Goal: Task Accomplishment & Management: Manage account settings

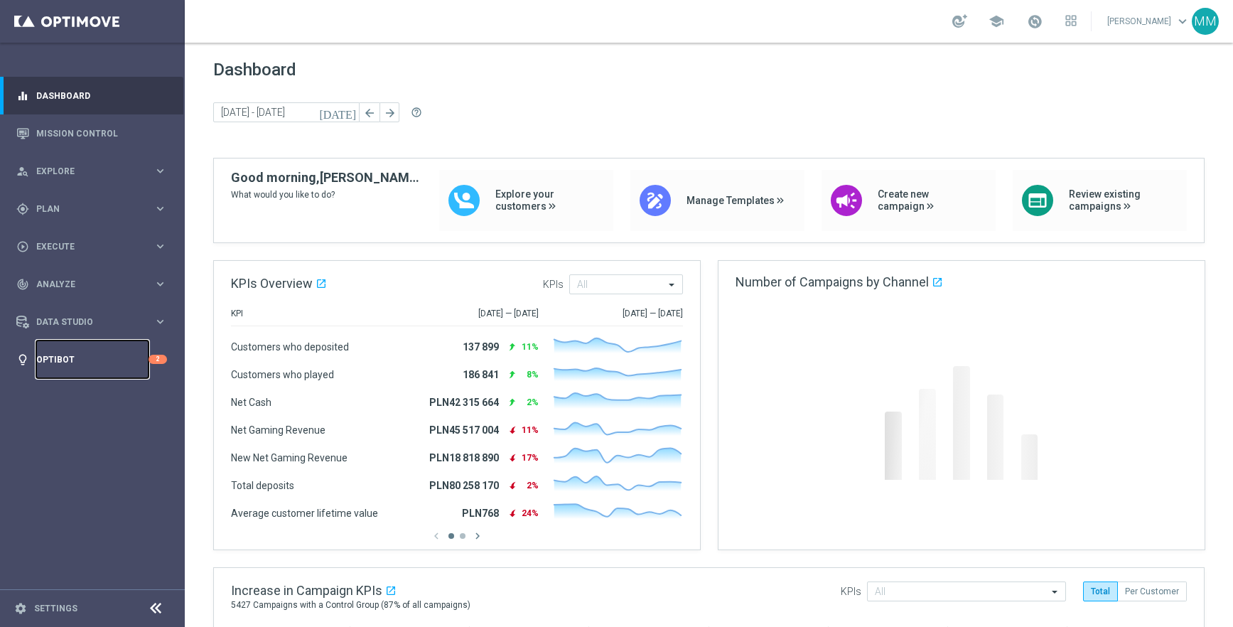
click at [68, 352] on link "Optibot" at bounding box center [92, 359] width 112 height 38
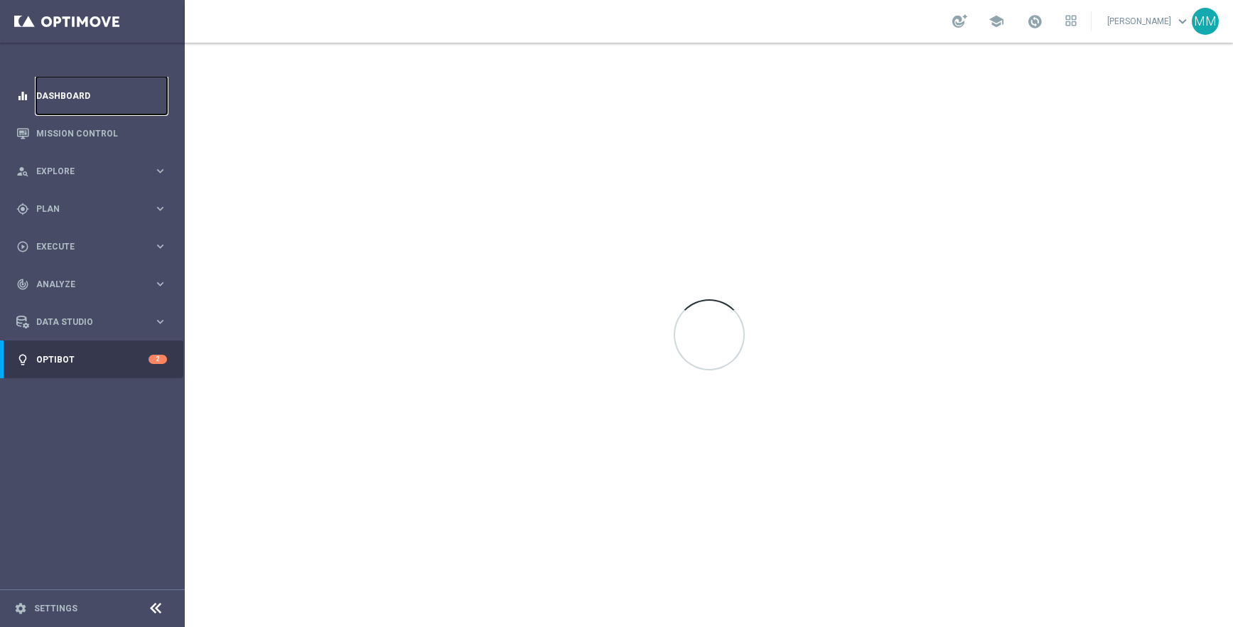
click at [79, 86] on link "Dashboard" at bounding box center [101, 96] width 131 height 38
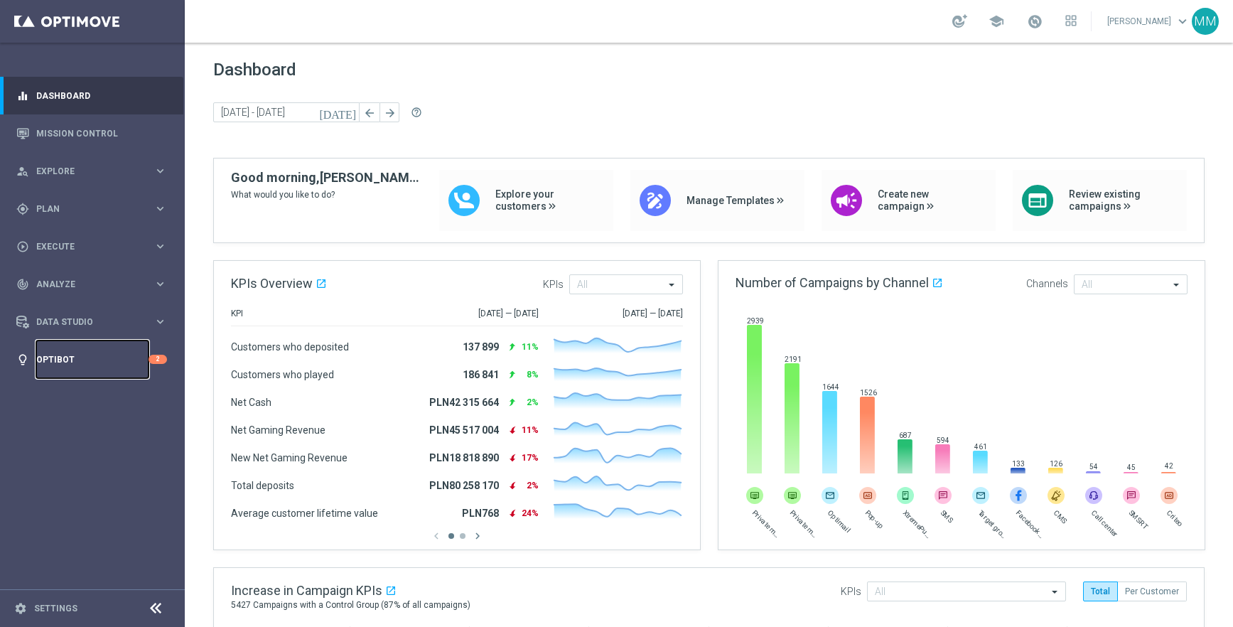
click at [51, 358] on link "Optibot" at bounding box center [92, 359] width 112 height 38
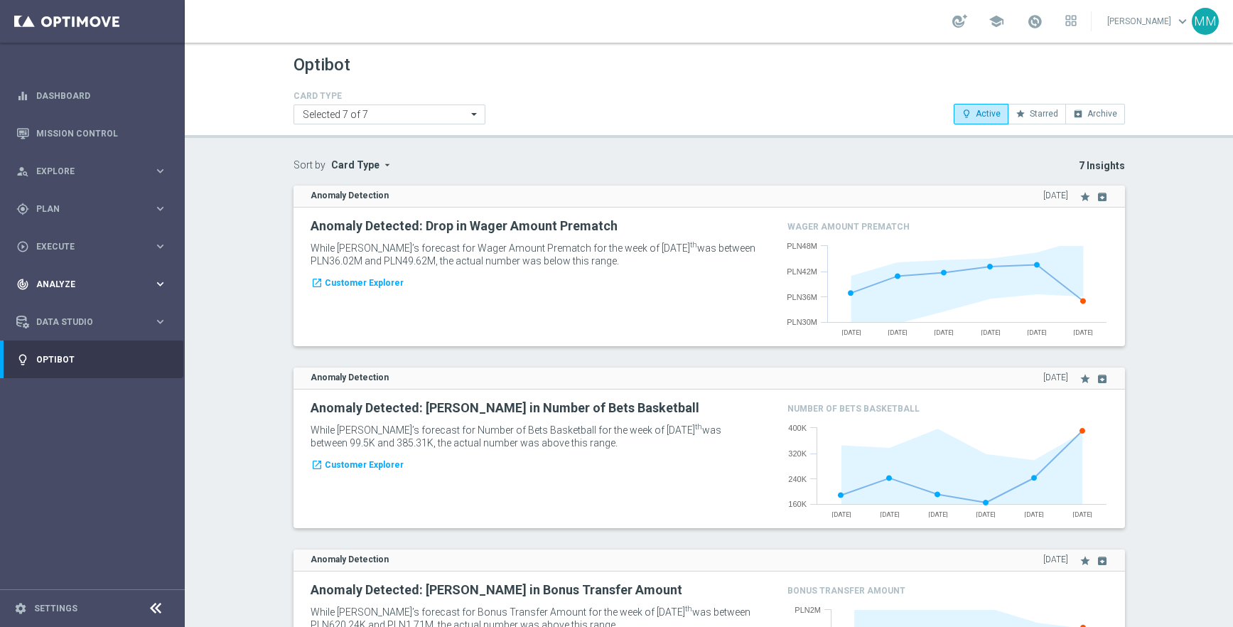
click at [88, 273] on div "track_changes Analyze keyboard_arrow_right" at bounding box center [91, 284] width 183 height 38
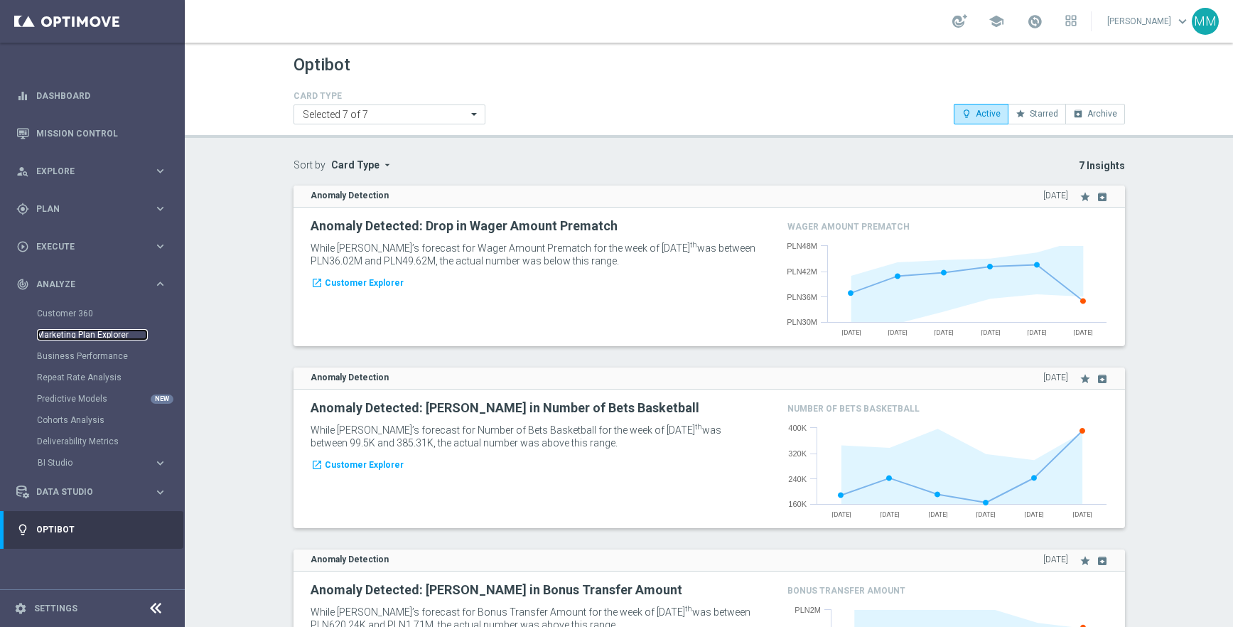
click at [92, 336] on link "Marketing Plan Explorer" at bounding box center [92, 334] width 111 height 11
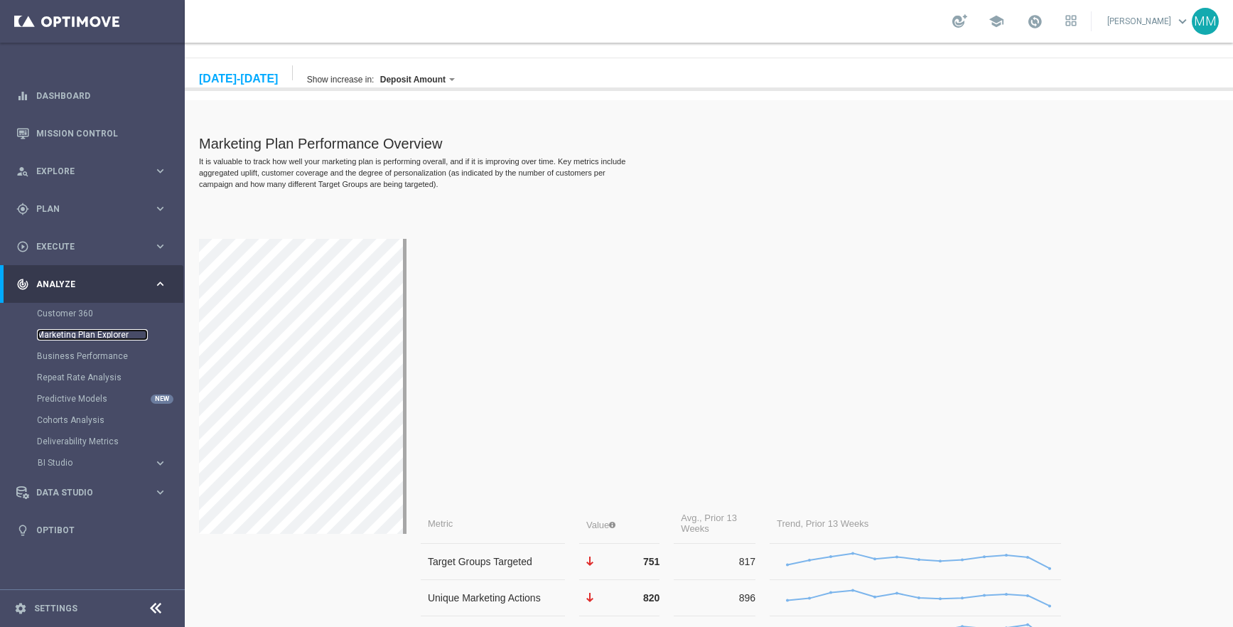
scroll to position [107, 0]
click at [79, 108] on link "Dashboard" at bounding box center [101, 96] width 131 height 38
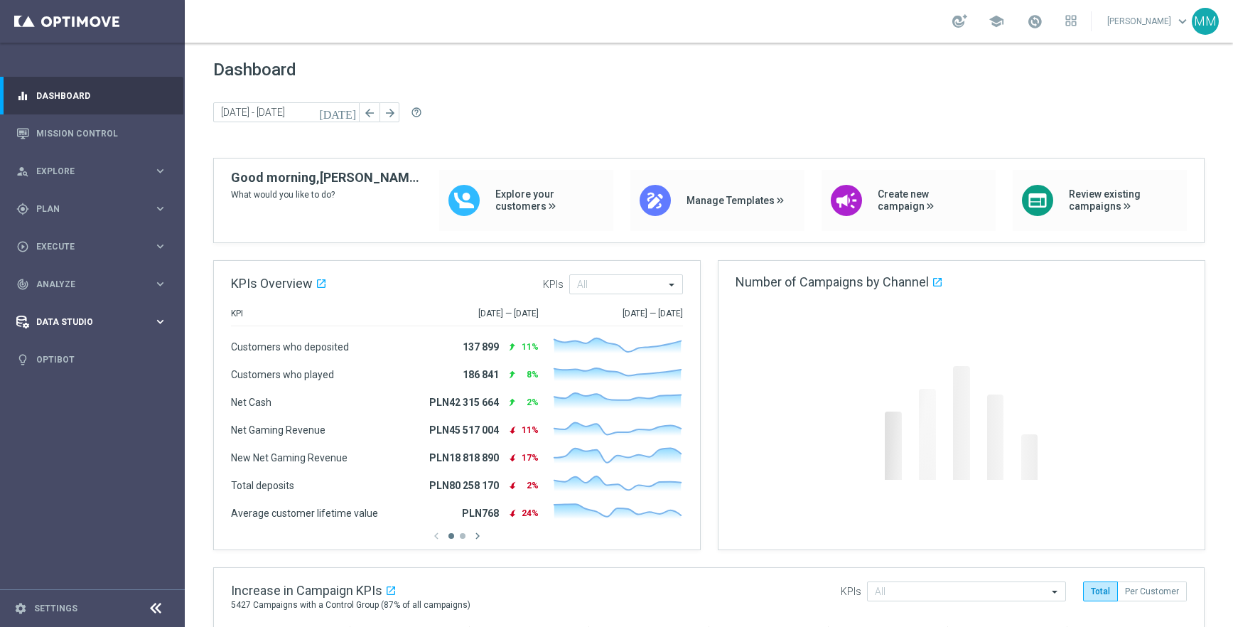
click at [92, 316] on div "Data Studio" at bounding box center [84, 322] width 137 height 13
click at [90, 371] on link "Real-Time Attributes" at bounding box center [92, 372] width 111 height 11
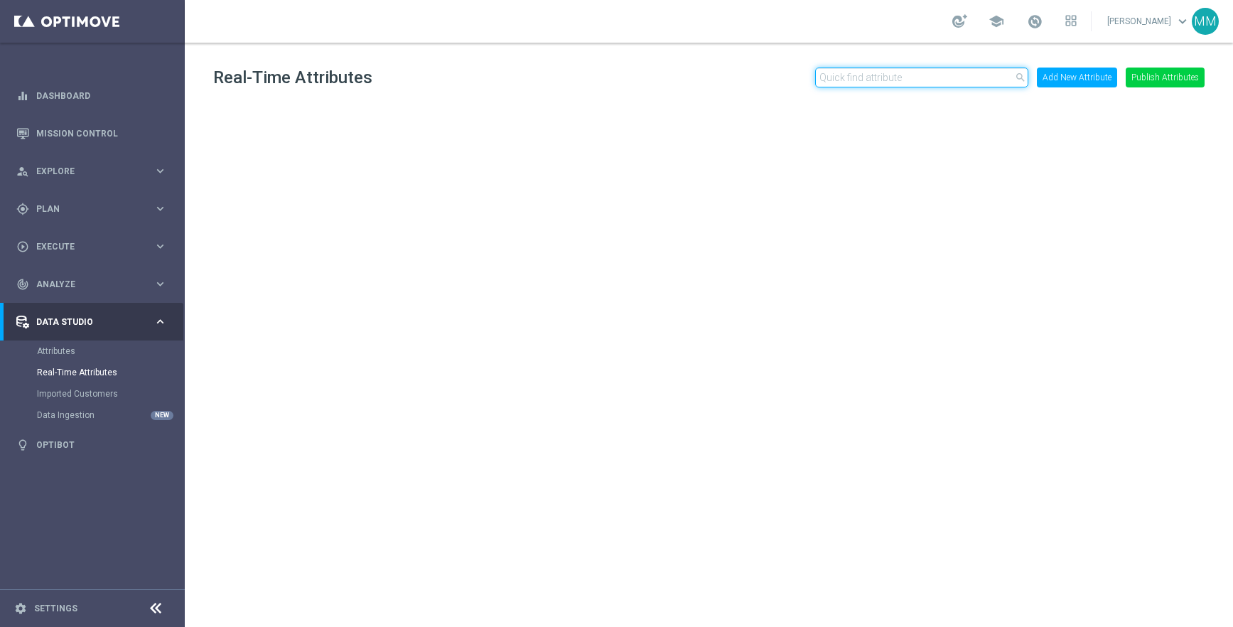
click at [973, 83] on input "text" at bounding box center [921, 78] width 213 height 20
click at [1070, 77] on button "Add New Attribute" at bounding box center [1077, 78] width 80 height 20
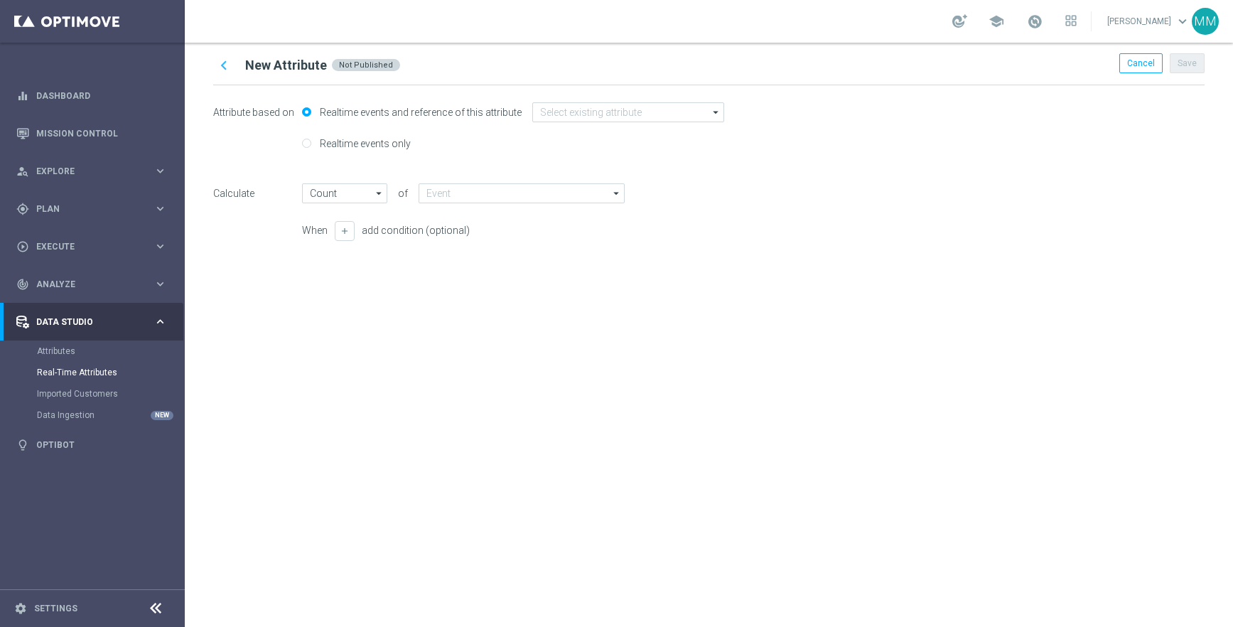
click at [366, 112] on label "Realtime events and reference of this attribute" at bounding box center [418, 112] width 205 height 13
click at [311, 112] on input "Realtime events and reference of this attribute" at bounding box center [306, 113] width 9 height 9
click at [593, 117] on input at bounding box center [628, 112] width 192 height 20
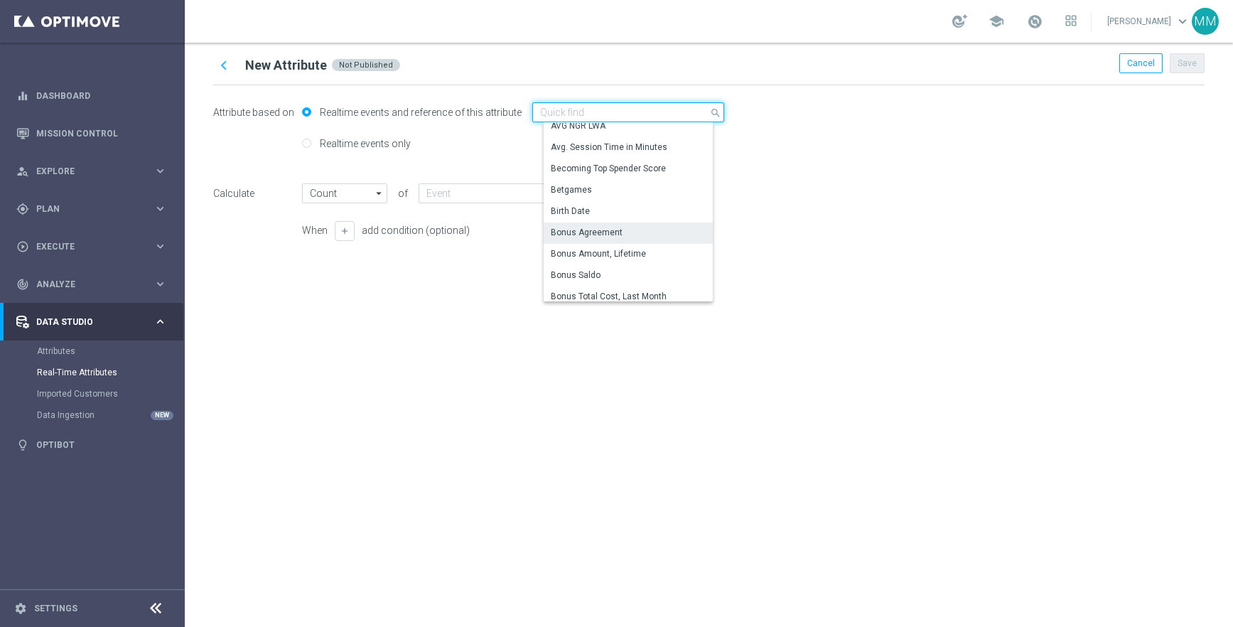
scroll to position [601, 0]
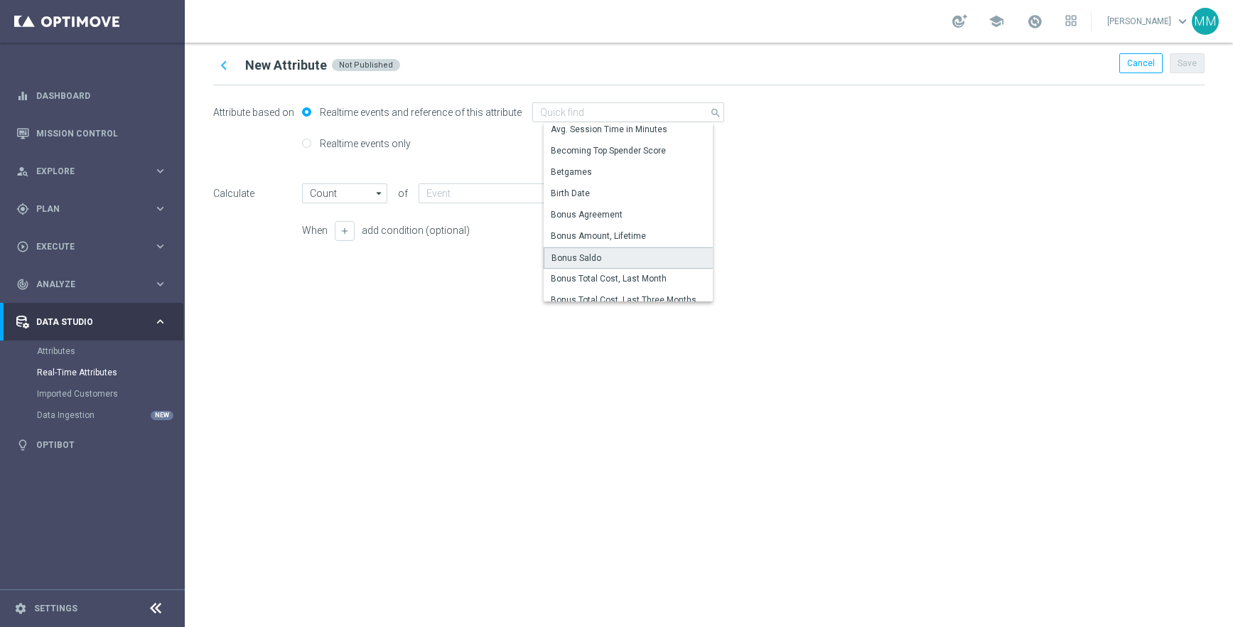
click at [612, 255] on div "Bonus Saldo" at bounding box center [634, 257] width 180 height 21
type input "Bonus Saldo"
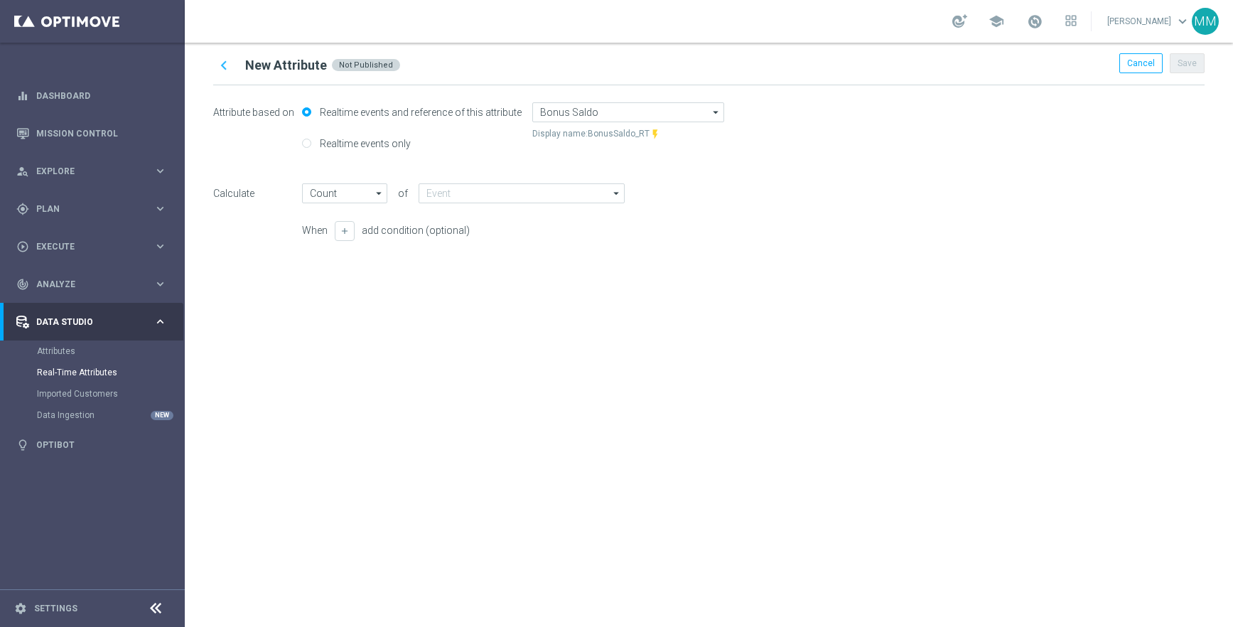
click at [578, 138] on span "Display name:" at bounding box center [559, 134] width 55 height 11
click at [371, 142] on label "Realtime events only" at bounding box center [363, 143] width 95 height 13
click at [311, 142] on input "Realtime events only" at bounding box center [306, 144] width 9 height 9
radio input "true"
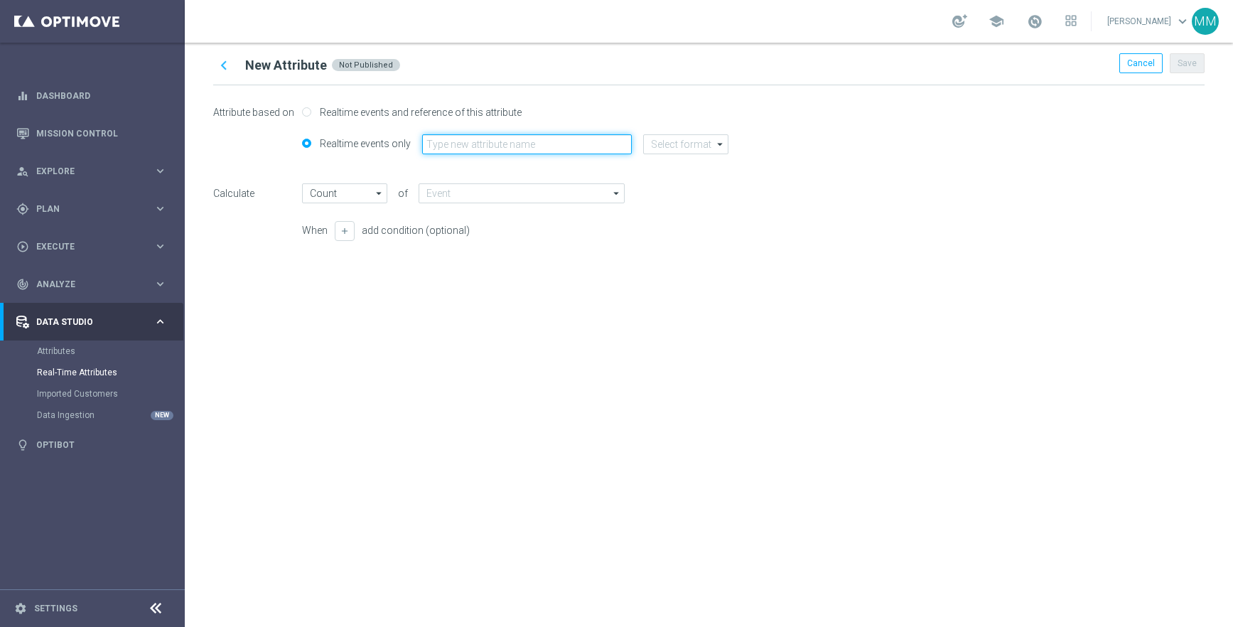
click at [506, 139] on input "text" at bounding box center [527, 144] width 210 height 20
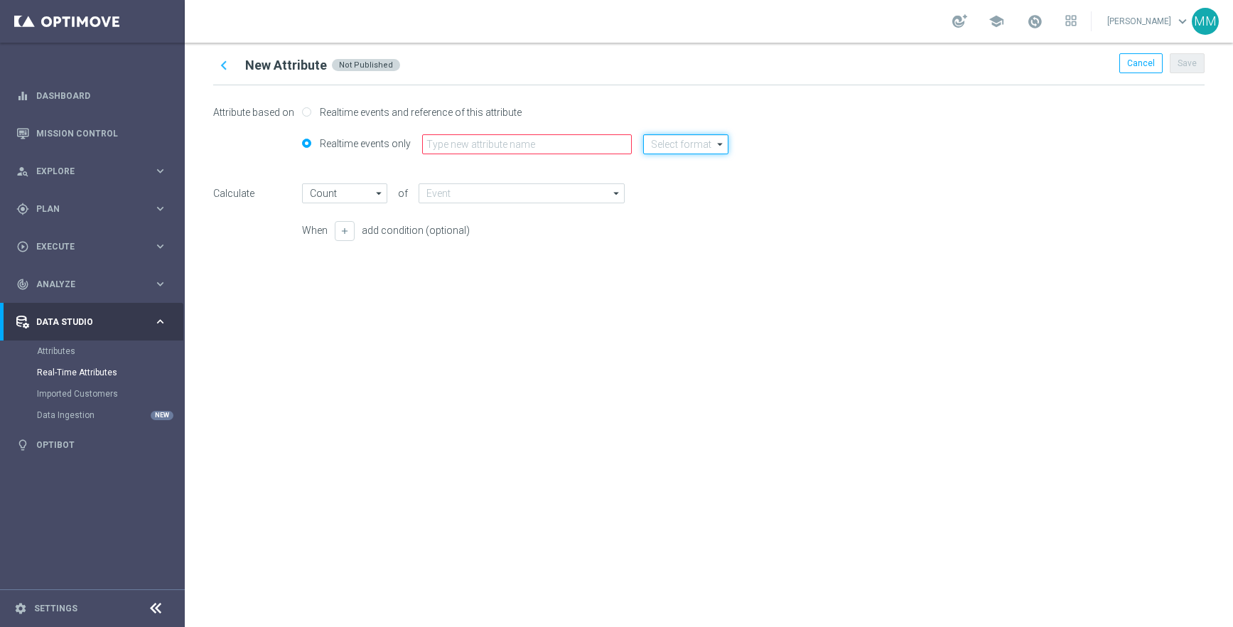
click at [697, 151] on input at bounding box center [685, 144] width 85 height 20
click at [566, 151] on input "text" at bounding box center [527, 144] width 210 height 20
click at [408, 117] on label "Realtime events and reference of this attribute" at bounding box center [418, 112] width 205 height 13
click at [311, 117] on input "Realtime events and reference of this attribute" at bounding box center [306, 113] width 9 height 9
radio input "true"
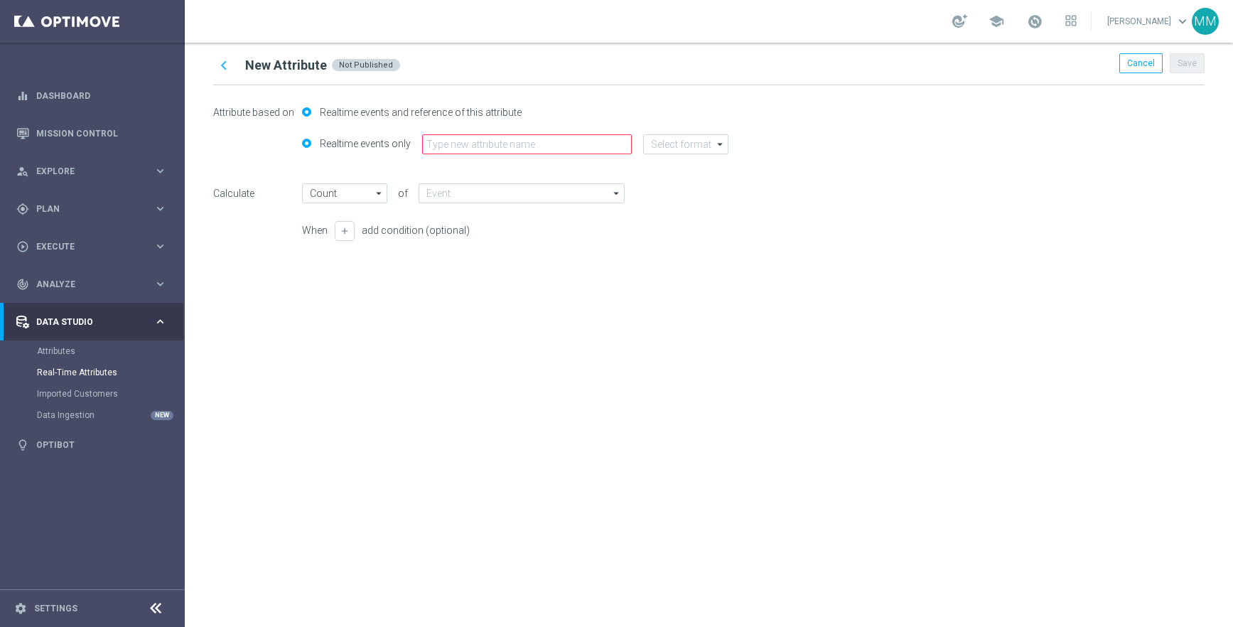
radio input "false"
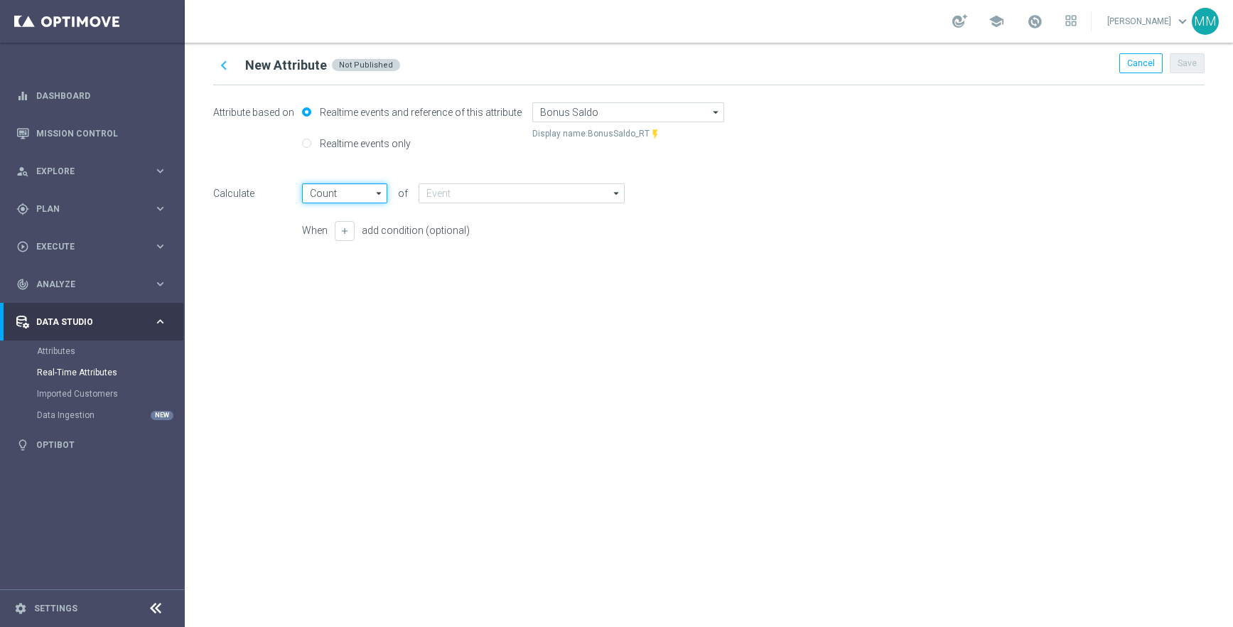
click at [362, 195] on input "Count" at bounding box center [344, 193] width 85 height 20
click at [348, 240] on div "Latest Value" at bounding box center [346, 235] width 50 height 13
type input "Latest Value"
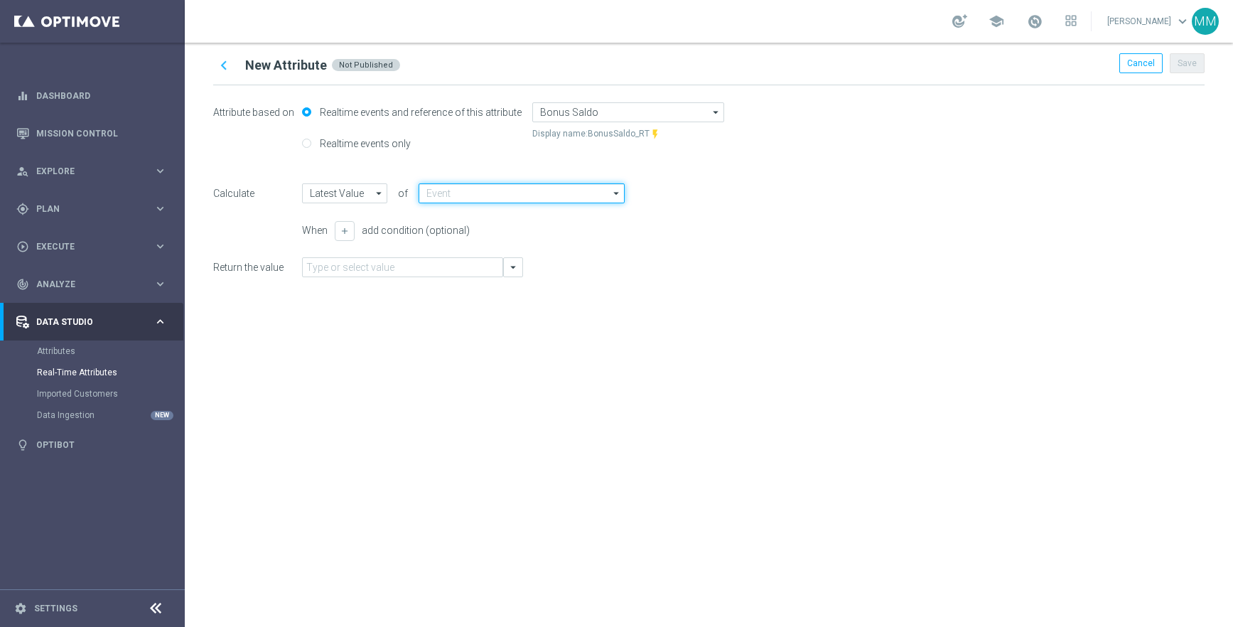
click at [473, 196] on input at bounding box center [522, 193] width 206 height 20
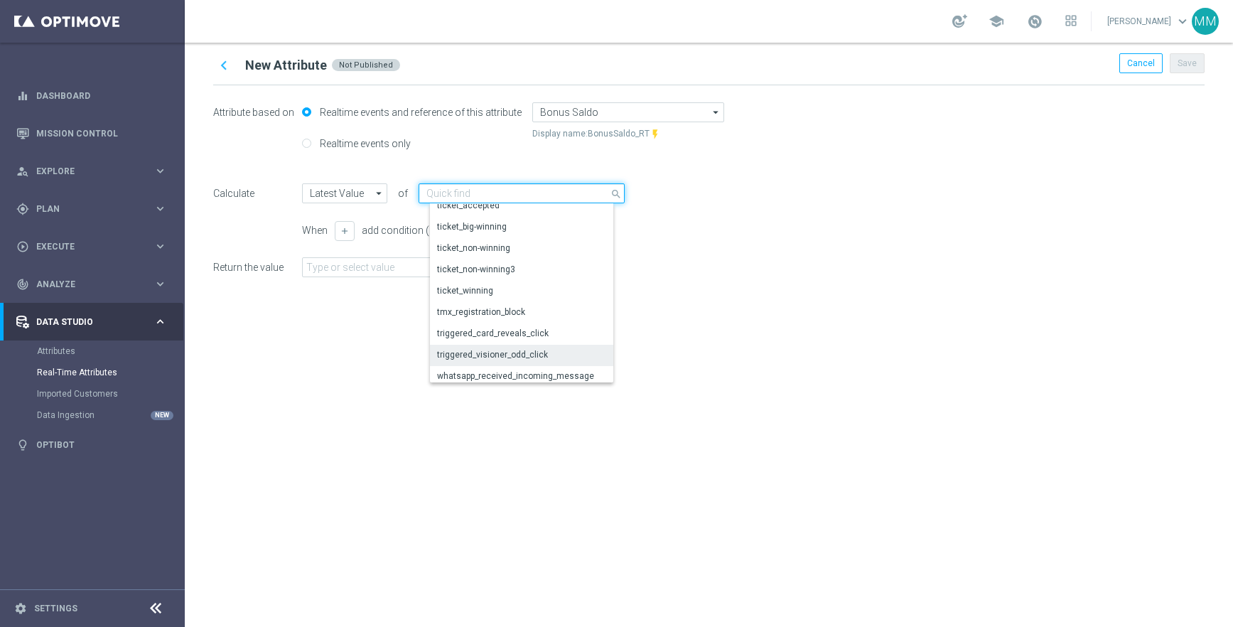
scroll to position [1079, 0]
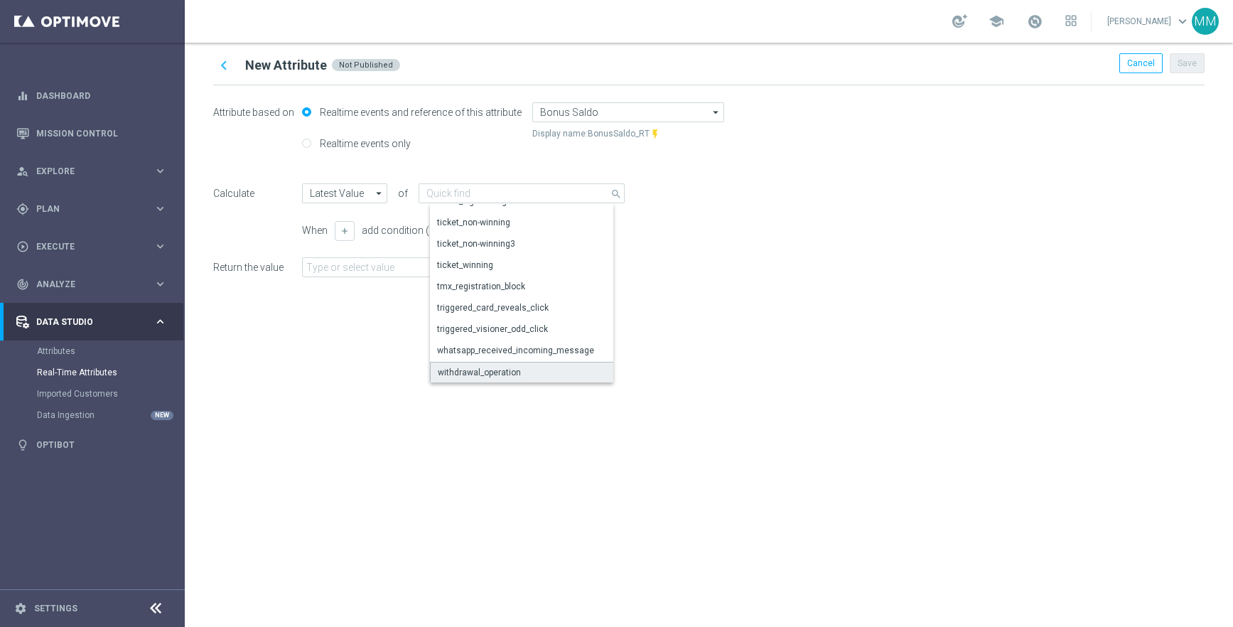
click at [489, 372] on div "withdrawal_operation" at bounding box center [479, 372] width 83 height 13
type input "withdrawal_operation"
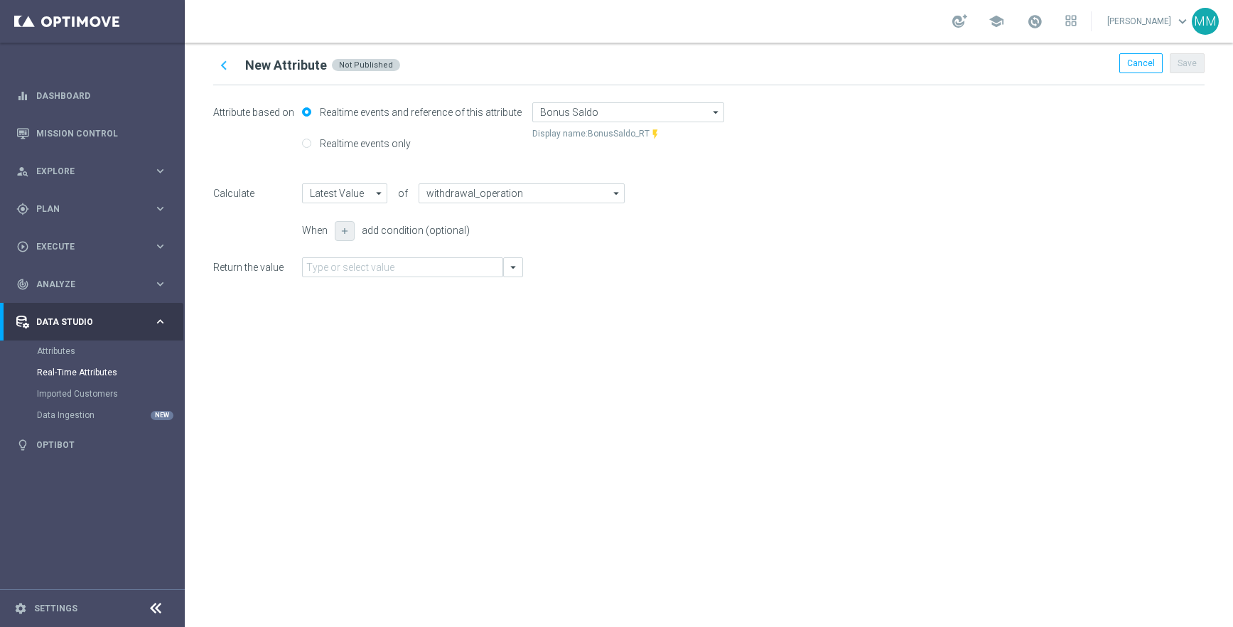
click at [338, 230] on button "add" at bounding box center [345, 230] width 20 height 19
click at [410, 230] on input at bounding box center [437, 230] width 199 height 20
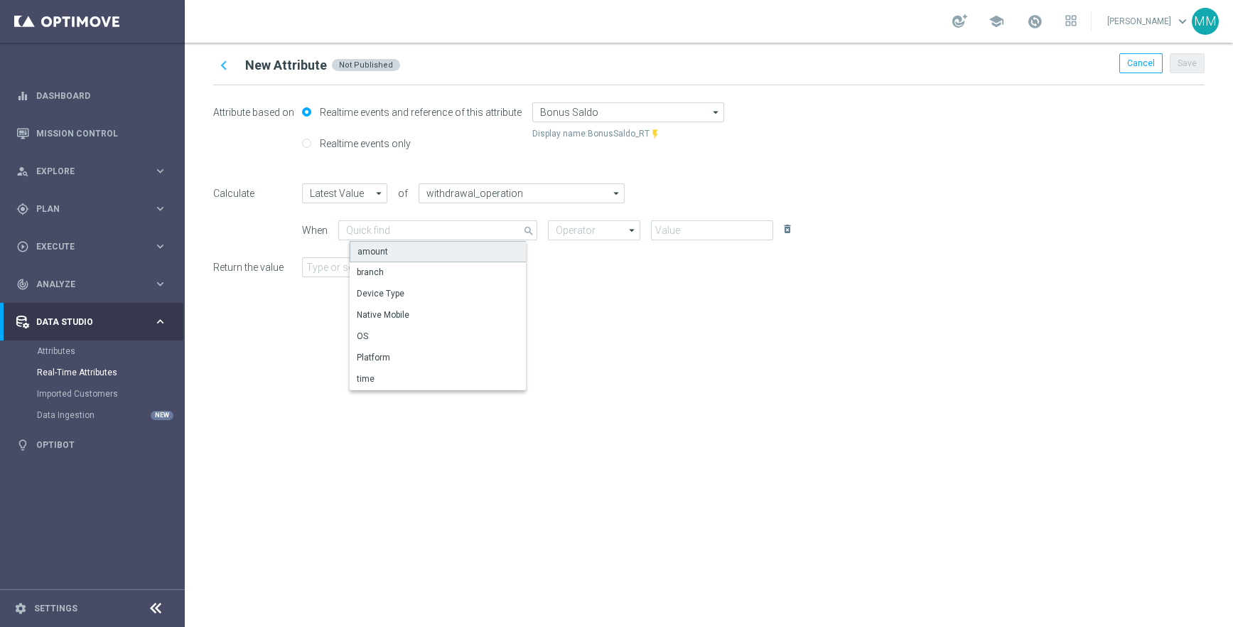
click at [415, 253] on div "amount" at bounding box center [449, 251] width 199 height 21
type input "amount"
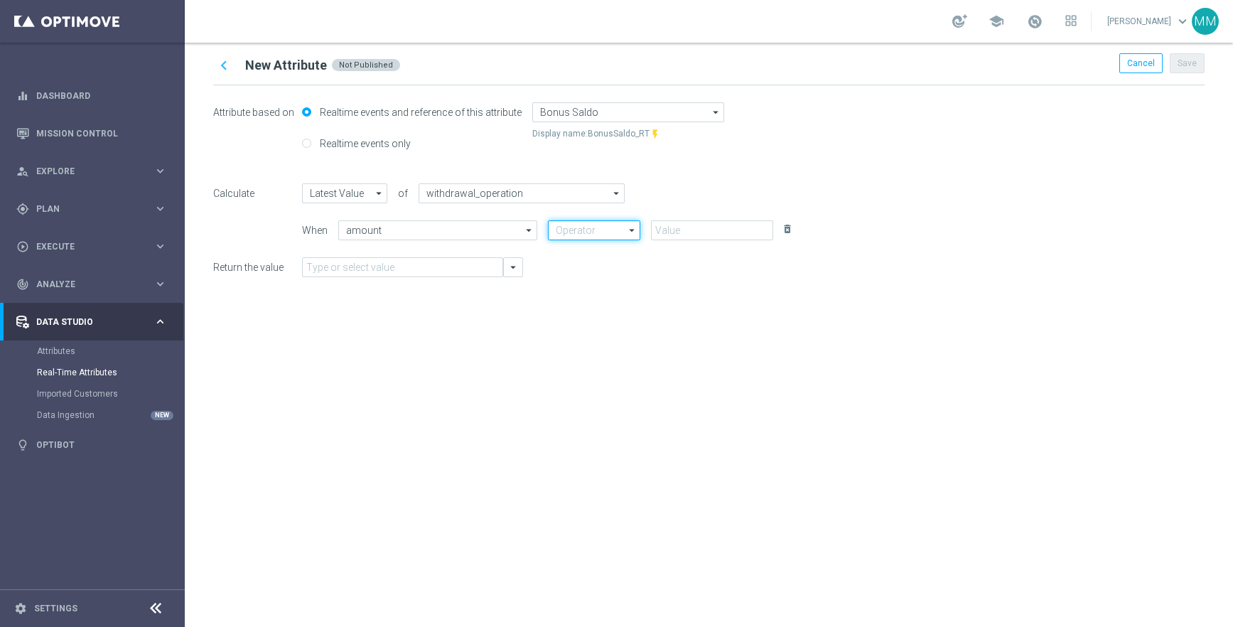
click at [620, 237] on input at bounding box center [594, 230] width 92 height 20
click at [611, 275] on div "Equals" at bounding box center [605, 272] width 92 height 21
type input "Equals"
click at [703, 232] on input at bounding box center [719, 230] width 136 height 20
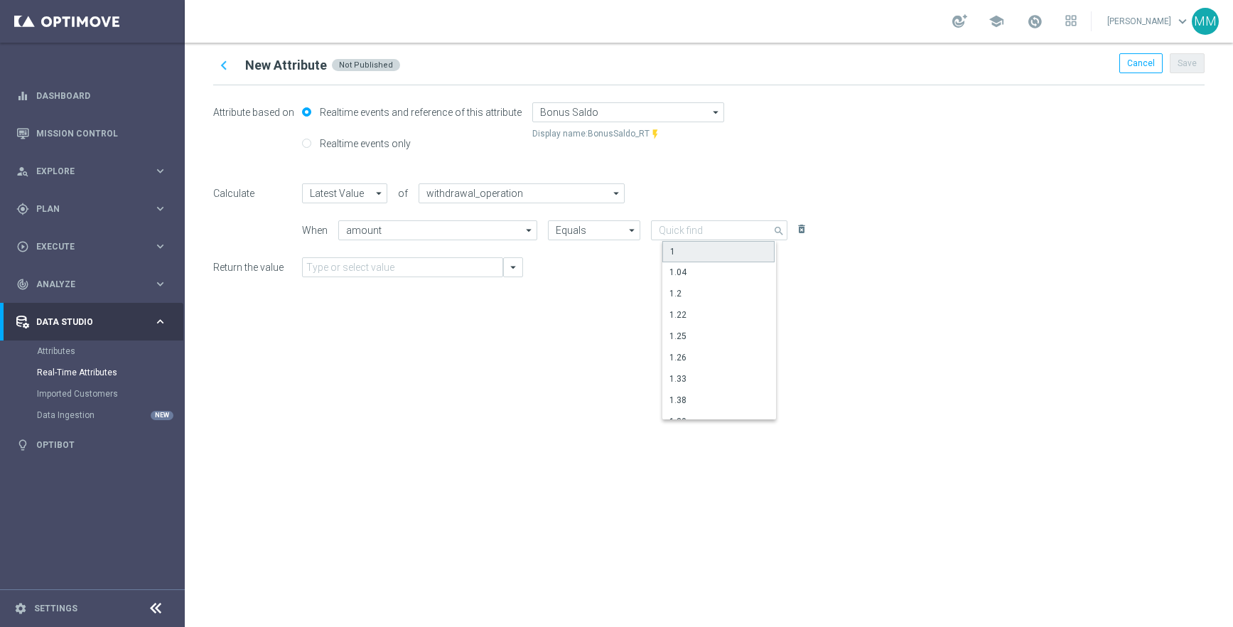
click at [719, 255] on div "1" at bounding box center [718, 251] width 112 height 21
type input "1"
click at [719, 231] on input "1" at bounding box center [719, 230] width 136 height 20
click at [686, 259] on div "2" at bounding box center [718, 264] width 112 height 20
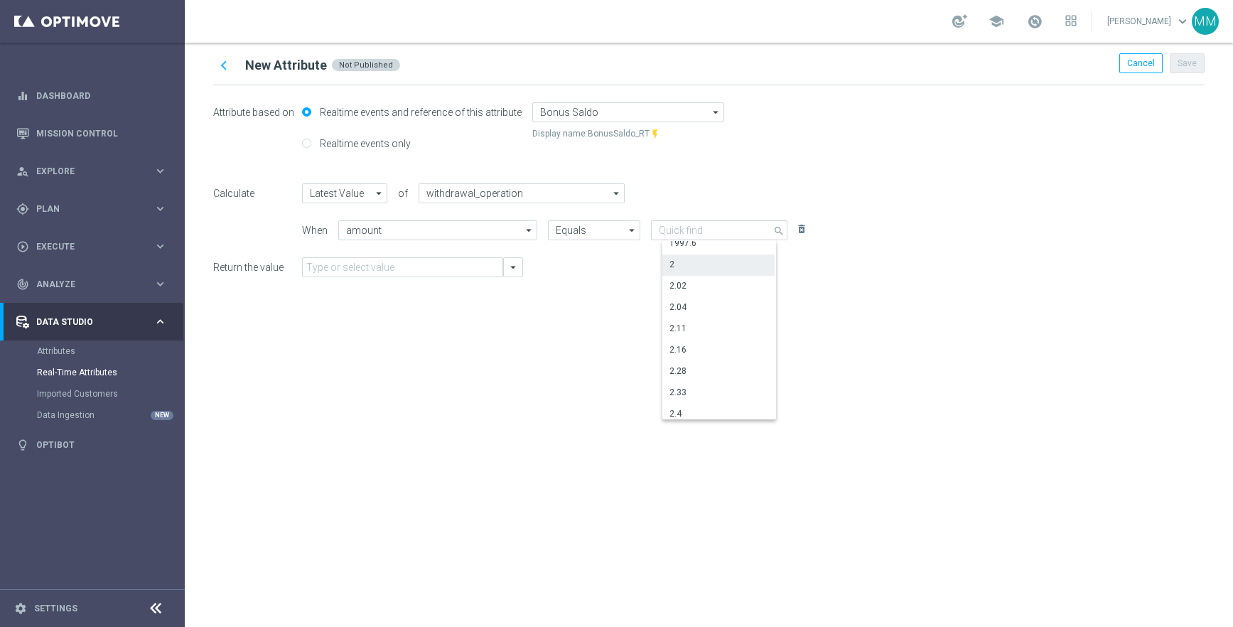
type input "2"
click at [699, 281] on div "Attribute based on Realtime events and reference of this attribute Bonus Saldo …" at bounding box center [709, 195] width 992 height 220
click at [597, 227] on input "Equals" at bounding box center [594, 230] width 92 height 20
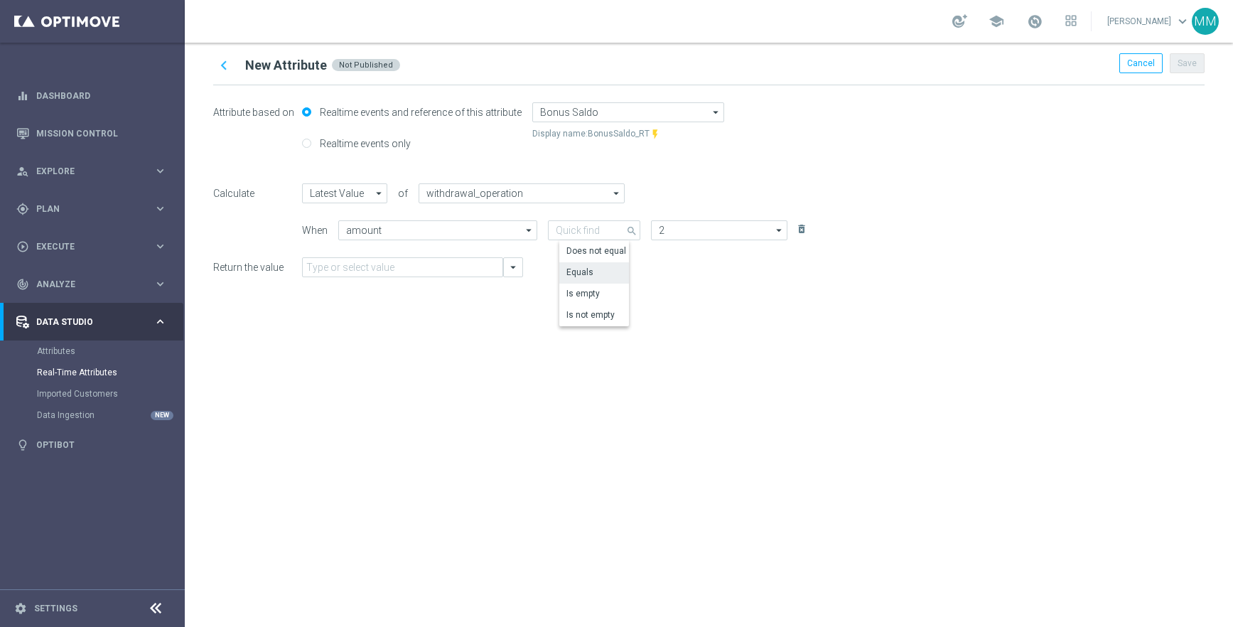
click at [656, 326] on div "chevron_left New Attribute Not Published Cancel Save Attribute based on Realtim…" at bounding box center [709, 335] width 1048 height 584
type input "Equals"
click at [597, 230] on input "Equals" at bounding box center [594, 230] width 92 height 20
click at [597, 316] on div "Is not empty" at bounding box center [590, 314] width 48 height 13
type input "Is not empty"
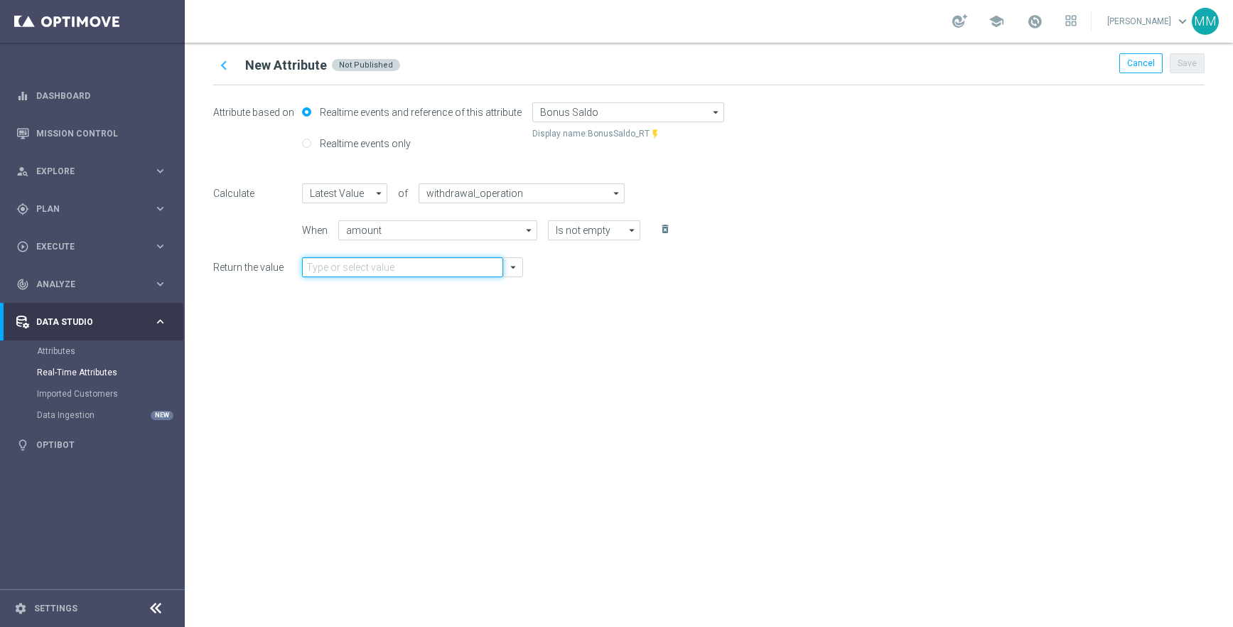
click at [434, 263] on input "text" at bounding box center [402, 267] width 201 height 20
click at [517, 269] on icon "arrow_drop_down" at bounding box center [513, 267] width 13 height 13
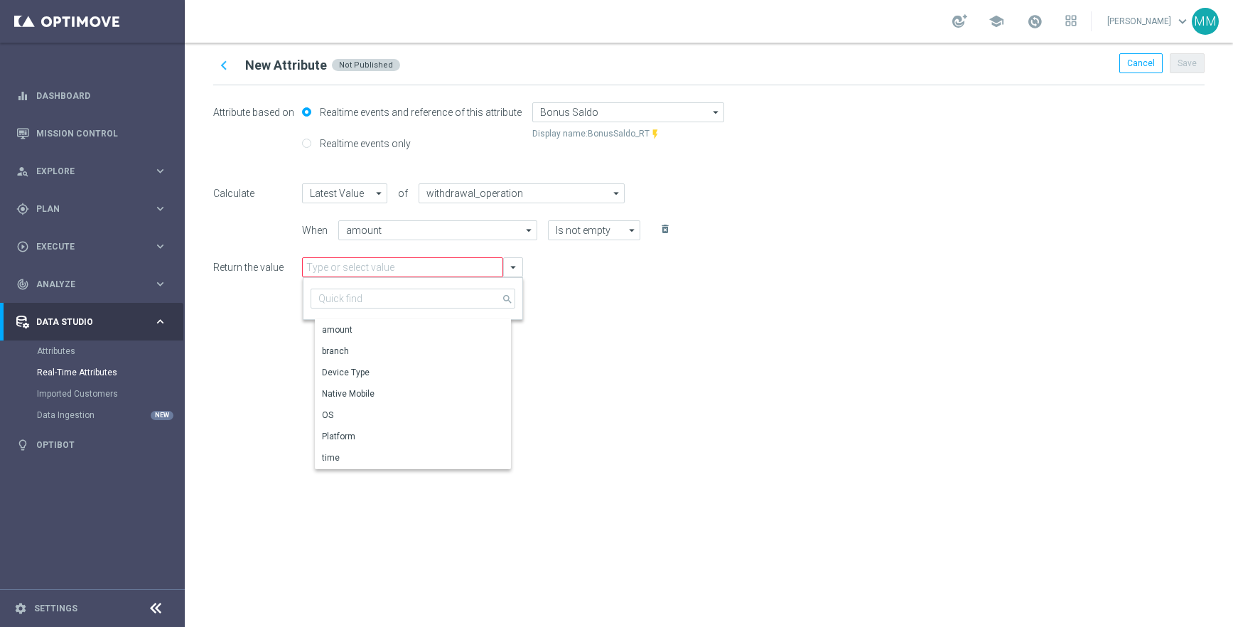
click at [588, 439] on div "chevron_left New Attribute Not Published Cancel Save Attribute based on Realtim…" at bounding box center [709, 335] width 1048 height 584
click at [218, 65] on icon "chevron_left" at bounding box center [224, 65] width 18 height 18
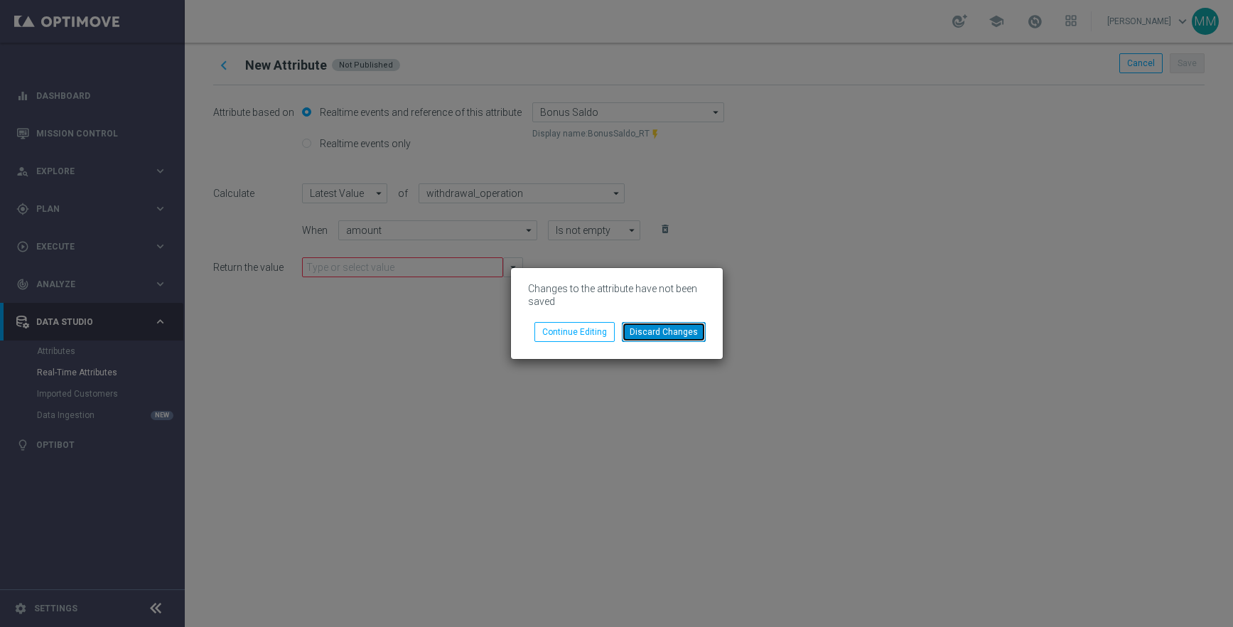
click at [690, 335] on button "Discard Changes" at bounding box center [664, 332] width 84 height 20
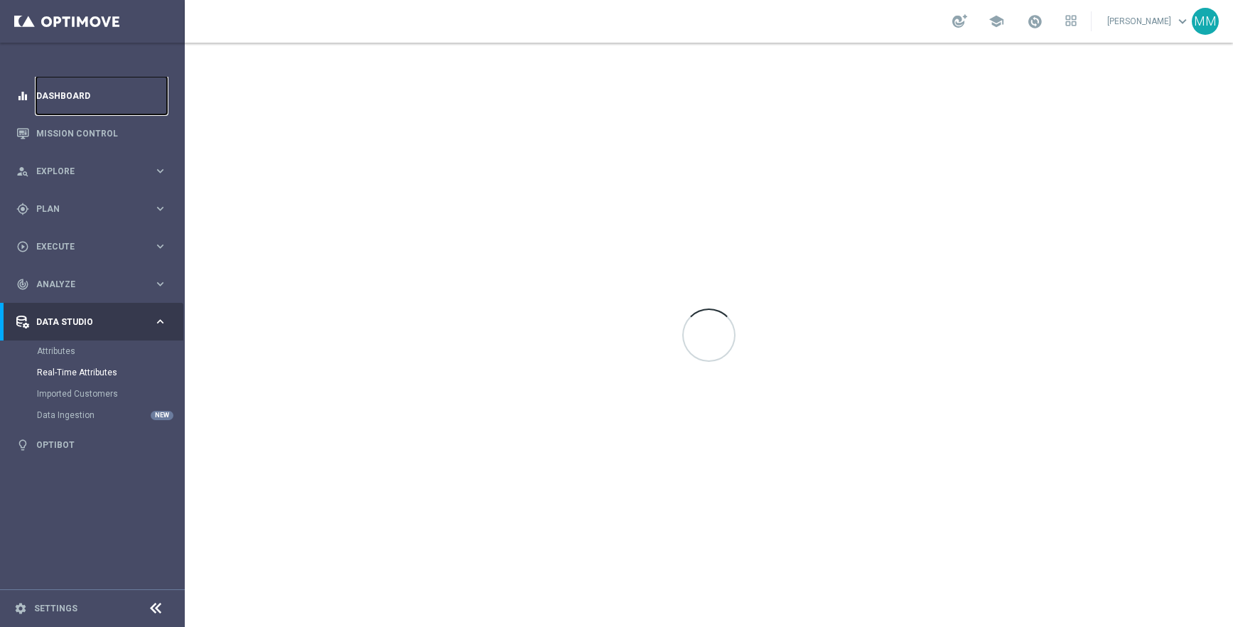
click at [77, 94] on link "Dashboard" at bounding box center [101, 96] width 131 height 38
